Goal: Information Seeking & Learning: Learn about a topic

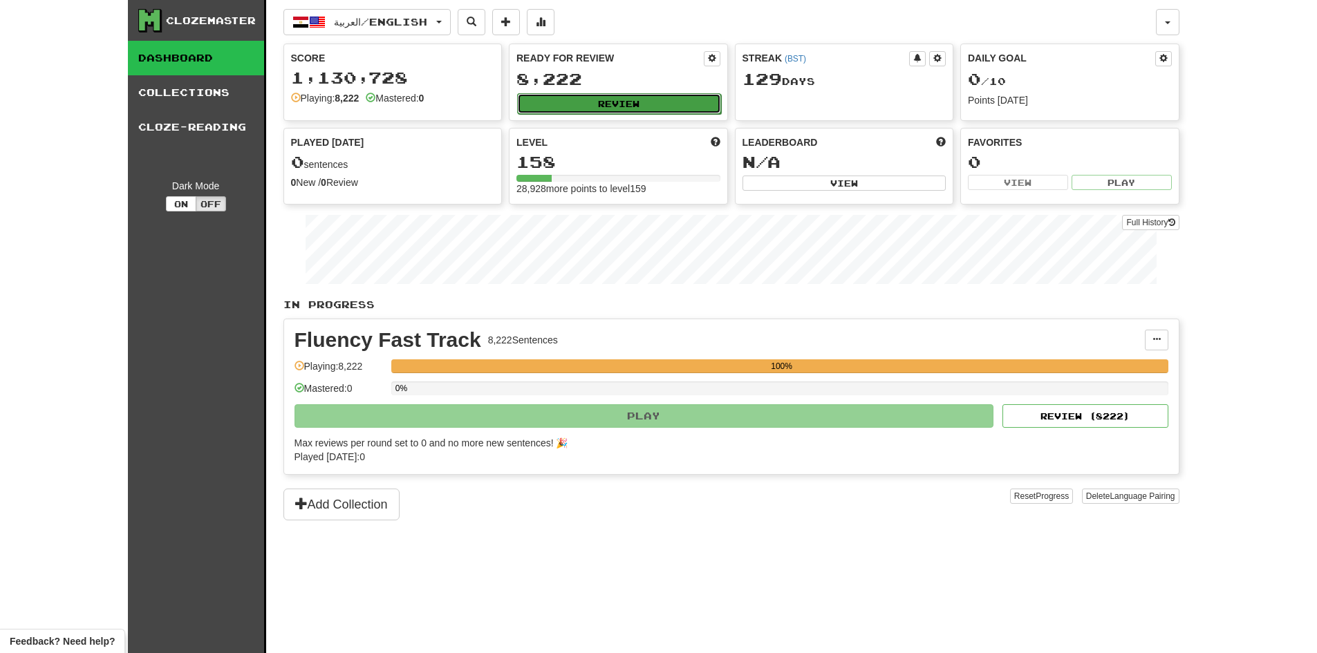
click at [648, 110] on button "Review" at bounding box center [619, 103] width 204 height 21
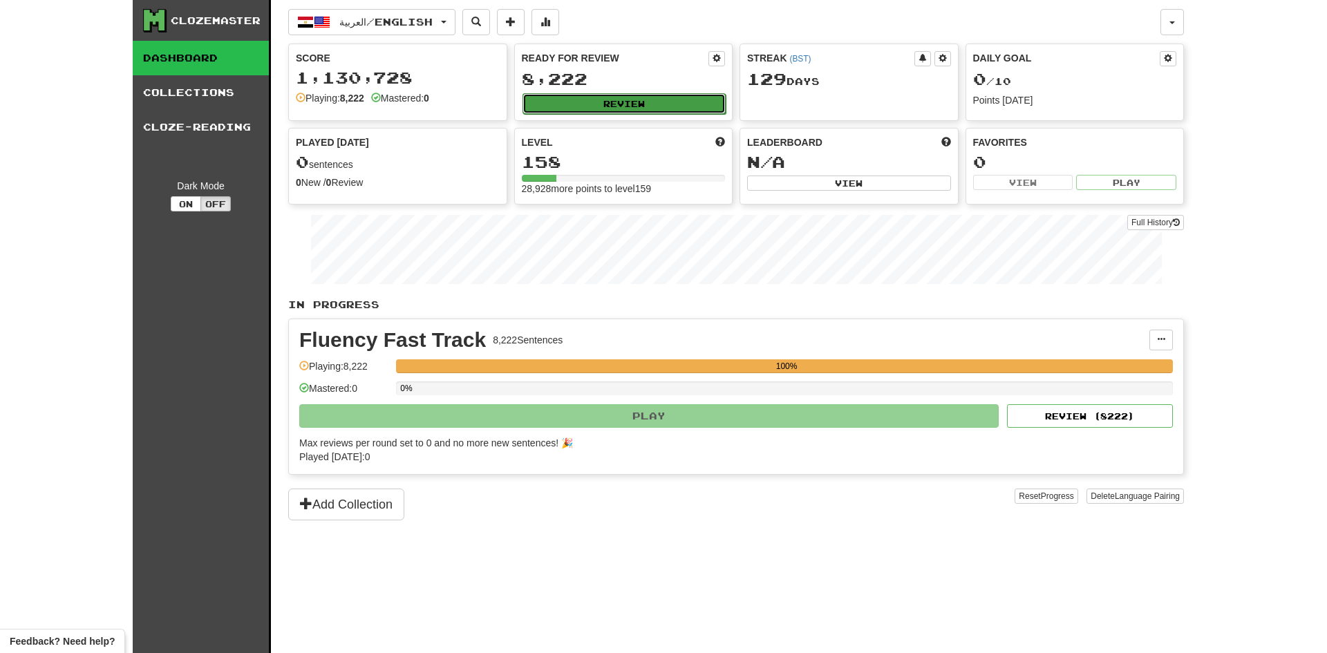
select select "********"
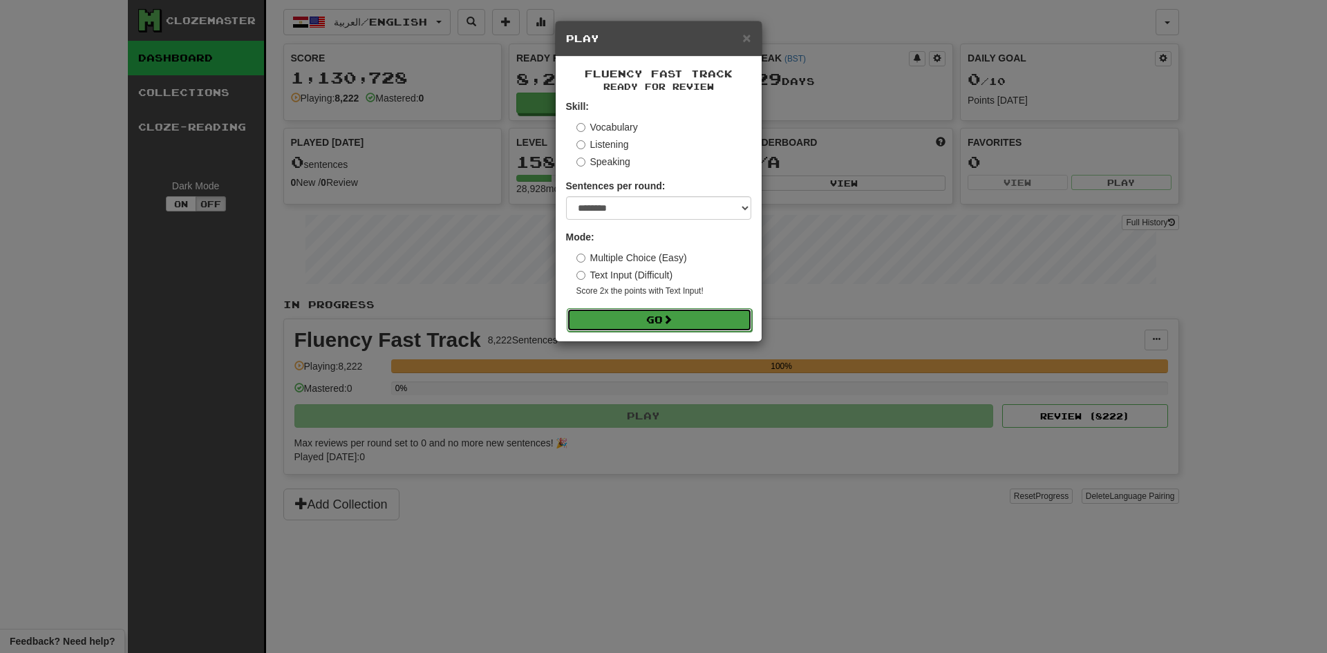
click at [665, 319] on button "Go" at bounding box center [659, 320] width 185 height 24
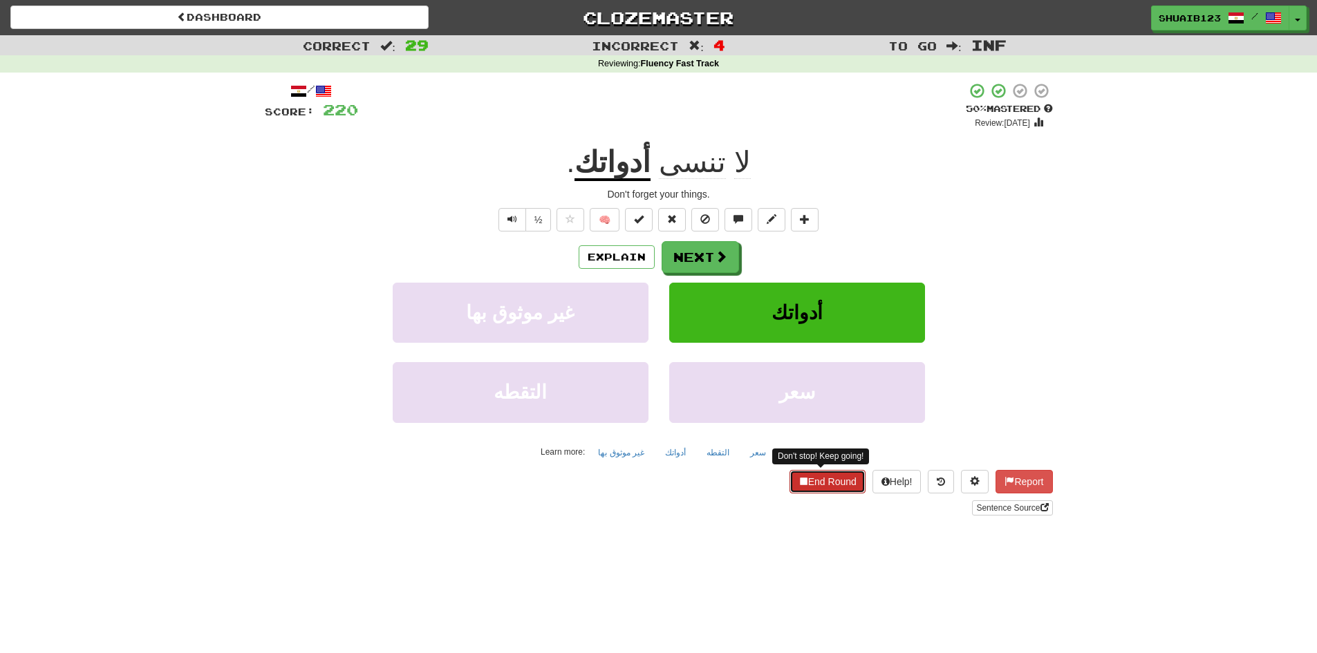
click at [798, 481] on span at bounding box center [803, 481] width 10 height 10
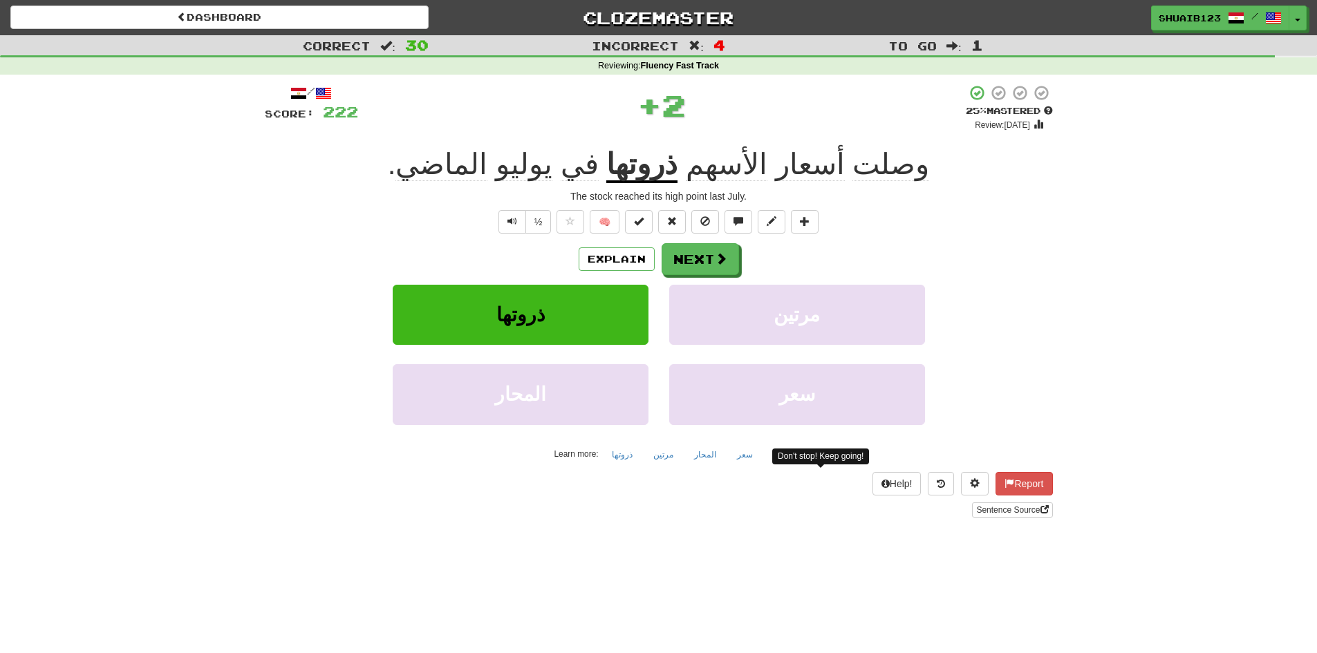
click at [645, 167] on u "ذروتها" at bounding box center [641, 165] width 71 height 35
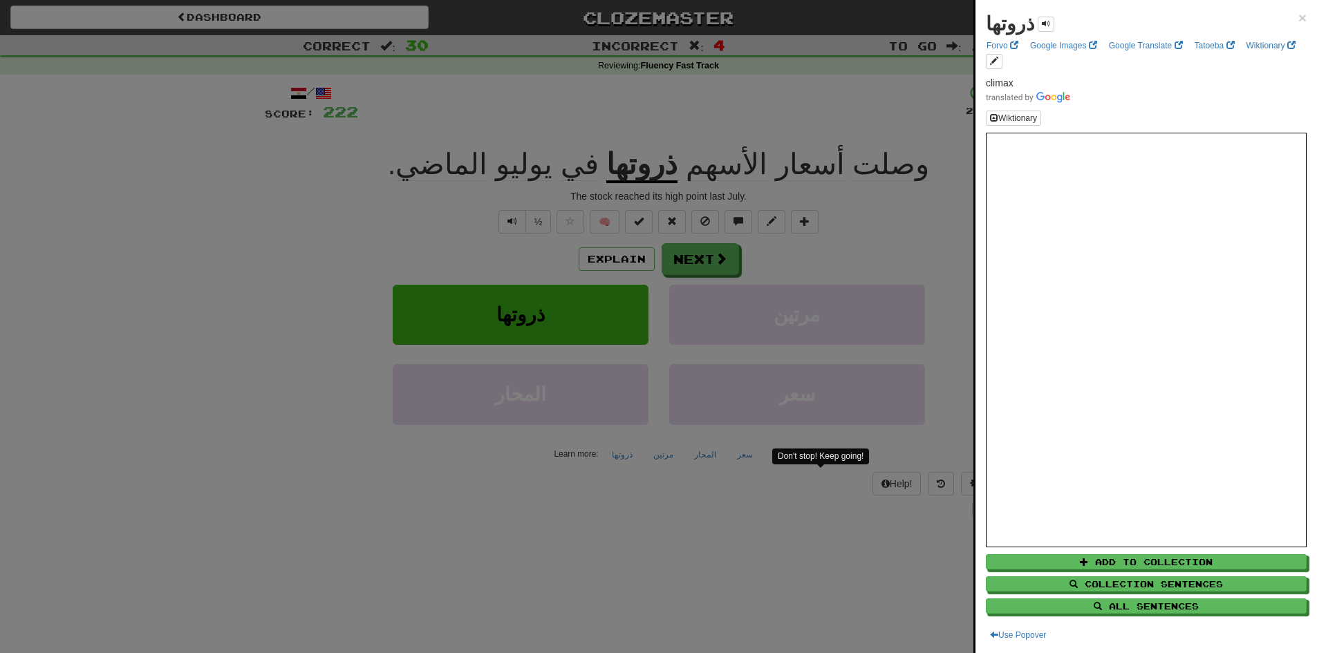
click at [301, 281] on div at bounding box center [658, 326] width 1317 height 653
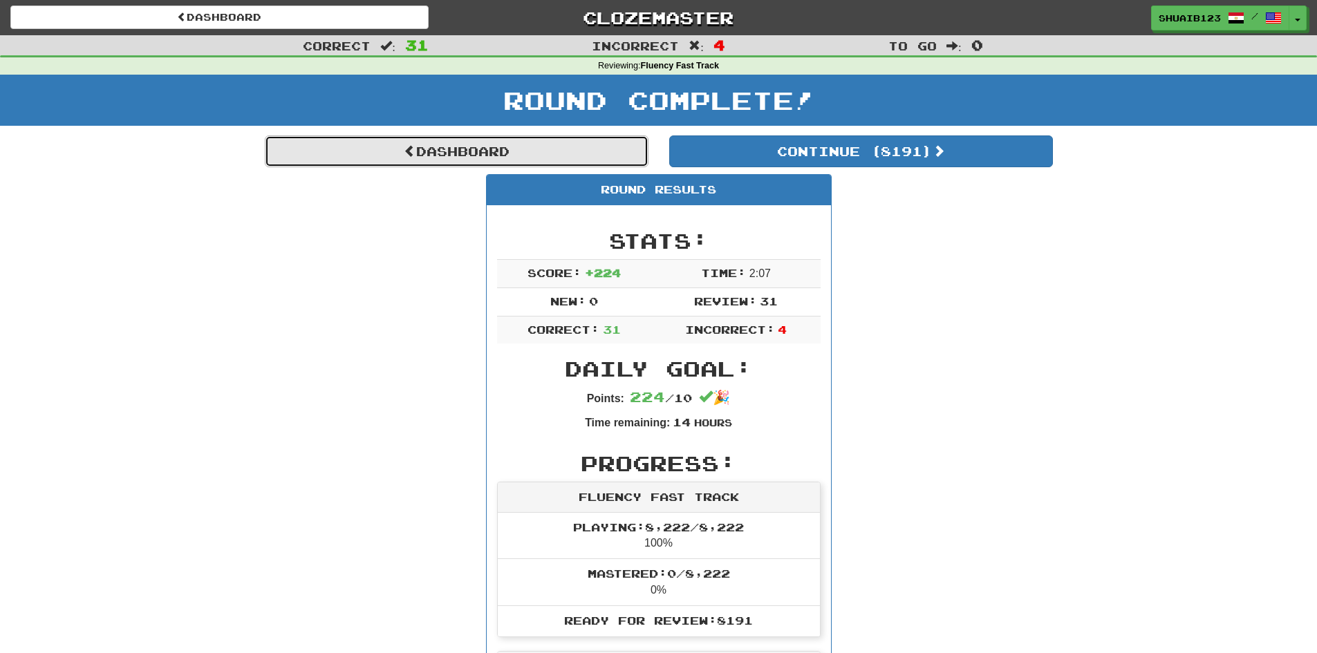
click at [487, 149] on link "Dashboard" at bounding box center [457, 151] width 384 height 32
